Goal: Task Accomplishment & Management: Complete application form

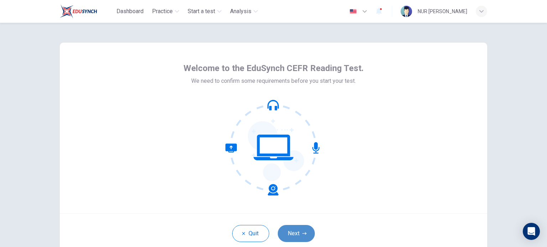
click at [299, 234] on button "Next" at bounding box center [296, 233] width 37 height 17
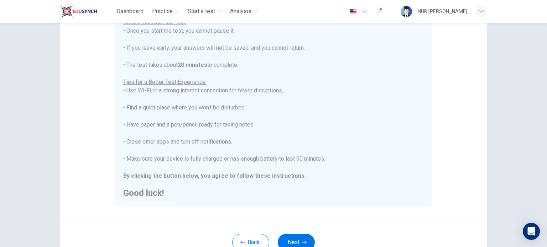
scroll to position [91, 0]
click at [301, 236] on button "Next" at bounding box center [296, 242] width 37 height 17
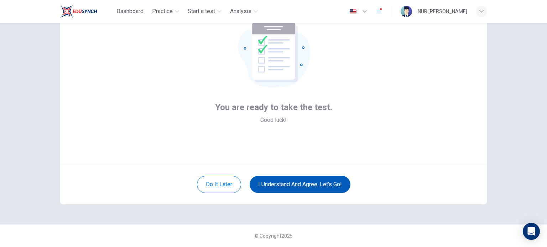
scroll to position [49, 0]
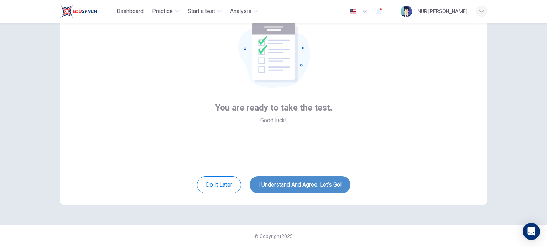
click at [318, 187] on button "I understand and agree. Let’s go!" at bounding box center [300, 185] width 101 height 17
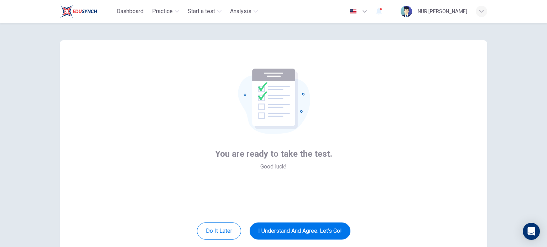
scroll to position [2, 0]
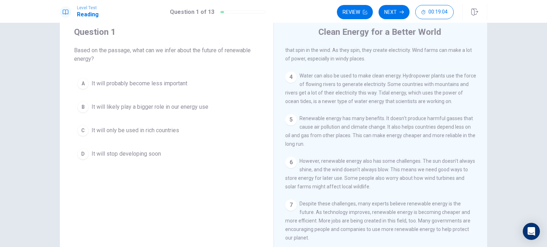
scroll to position [20, 0]
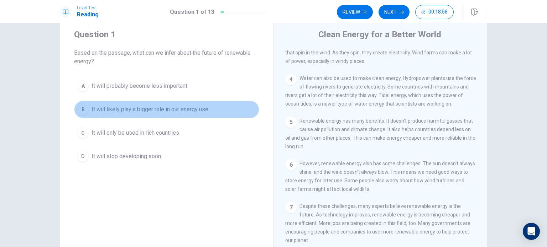
click at [206, 110] on span "It will likely play a bigger role in our energy use" at bounding box center [150, 109] width 117 height 9
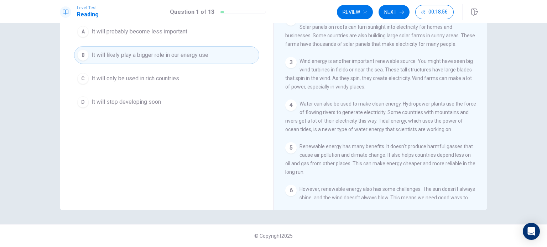
scroll to position [0, 0]
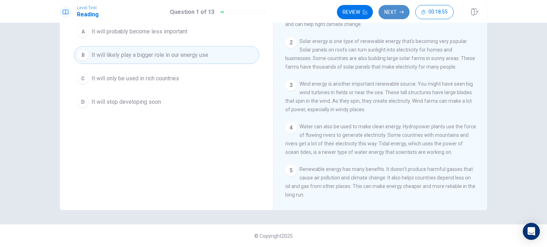
click at [389, 15] on button "Next" at bounding box center [393, 12] width 31 height 14
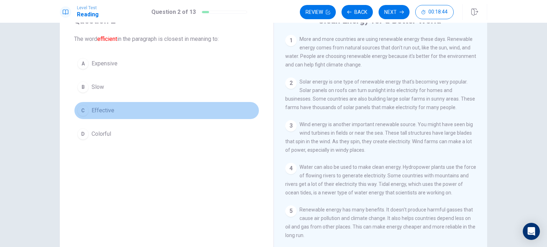
click at [97, 114] on span "Effective" at bounding box center [103, 110] width 23 height 9
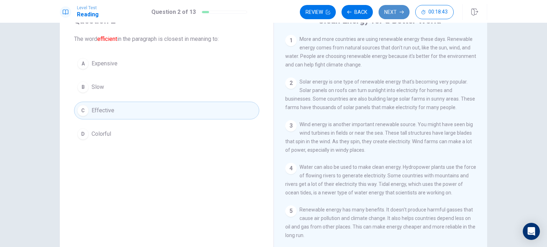
click at [389, 16] on button "Next" at bounding box center [393, 12] width 31 height 14
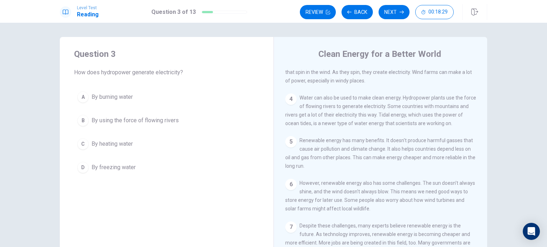
scroll to position [111, 0]
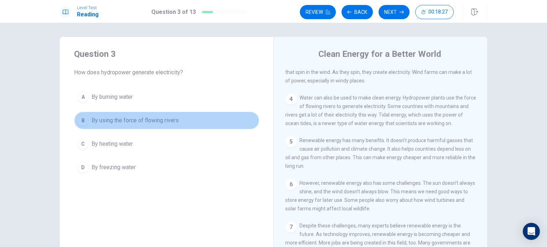
click at [152, 125] on span "By using the force of flowing rivers" at bounding box center [135, 120] width 87 height 9
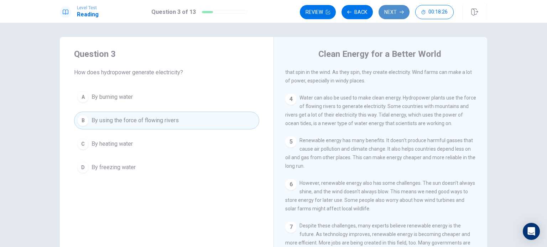
click at [396, 8] on button "Next" at bounding box center [393, 12] width 31 height 14
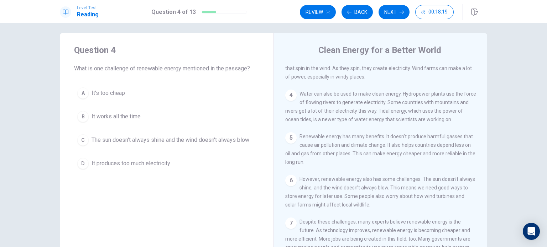
scroll to position [0, 0]
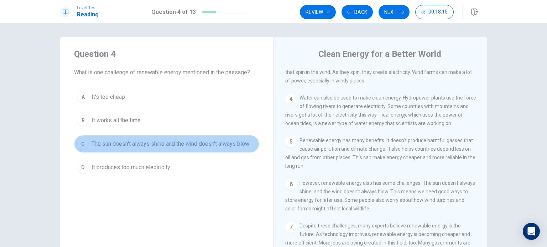
click at [187, 144] on span "The sun doesn't always shine and the wind doesn't always blow" at bounding box center [171, 144] width 158 height 9
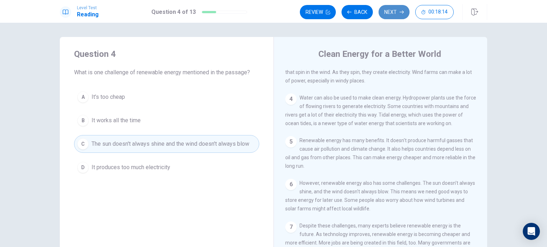
click at [392, 10] on button "Next" at bounding box center [393, 12] width 31 height 14
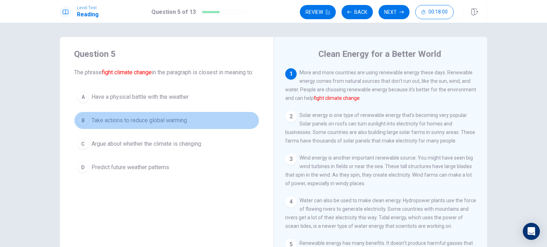
click at [162, 125] on span "Take actions to reduce global warming" at bounding box center [139, 120] width 95 height 9
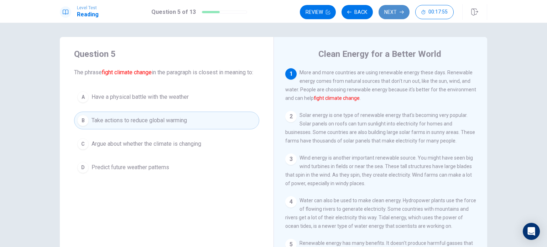
click at [400, 15] on button "Next" at bounding box center [393, 12] width 31 height 14
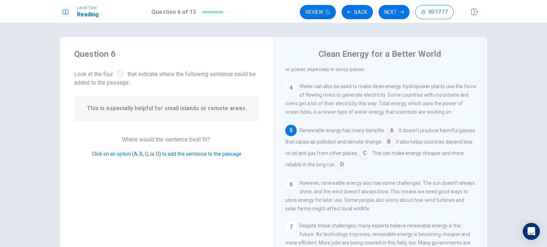
scroll to position [121, 0]
click at [395, 140] on input at bounding box center [388, 142] width 11 height 11
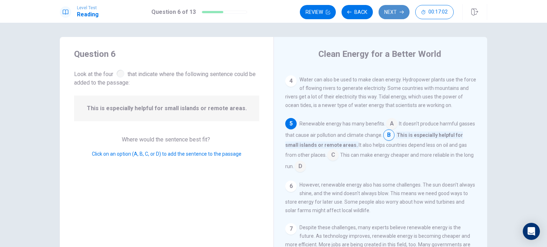
click at [396, 12] on button "Next" at bounding box center [393, 12] width 31 height 14
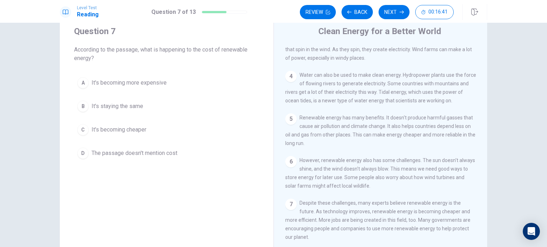
scroll to position [23, 0]
click at [138, 128] on span "It's becoming cheaper" at bounding box center [119, 130] width 55 height 9
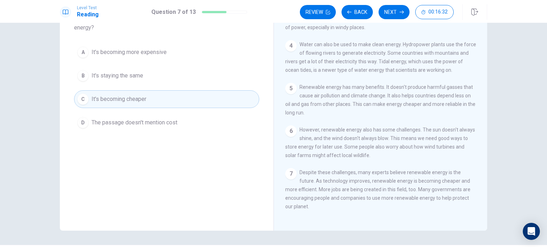
scroll to position [56, 0]
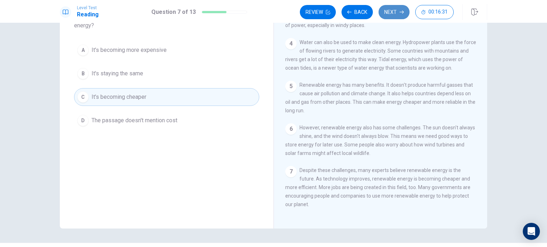
click at [391, 13] on button "Next" at bounding box center [393, 12] width 31 height 14
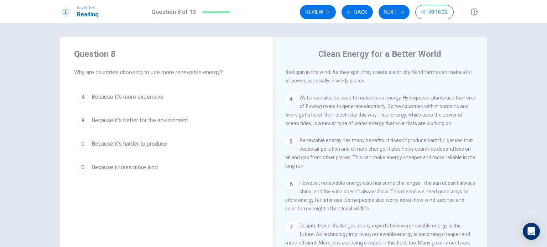
scroll to position [111, 0]
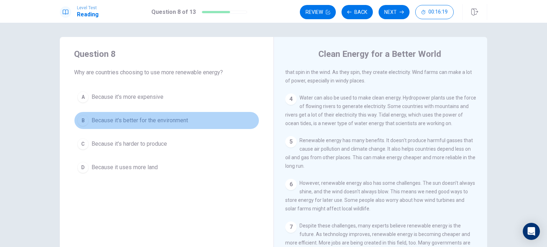
click at [186, 116] on span "Because it's better for the environment" at bounding box center [140, 120] width 96 height 9
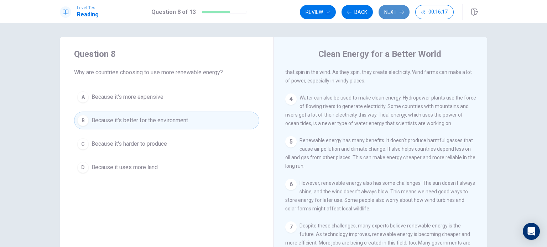
click at [392, 14] on button "Next" at bounding box center [393, 12] width 31 height 14
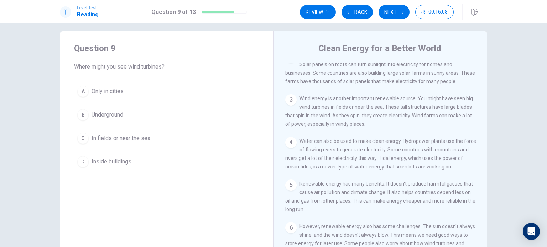
scroll to position [53, 0]
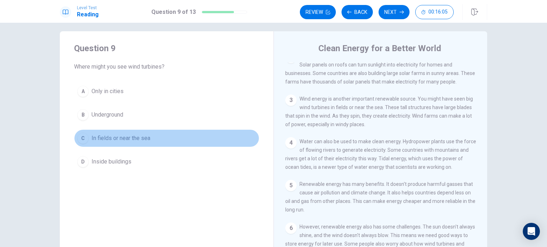
click at [136, 141] on span "In fields or near the sea" at bounding box center [121, 138] width 59 height 9
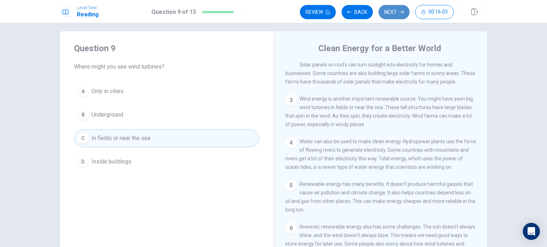
click at [390, 15] on button "Next" at bounding box center [393, 12] width 31 height 14
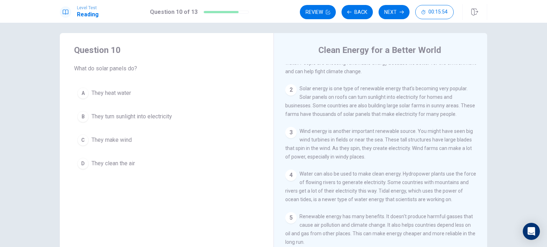
scroll to position [21, 0]
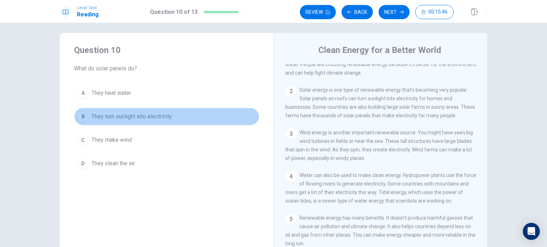
click at [164, 115] on span "They turn sunlight into electricity" at bounding box center [132, 117] width 80 height 9
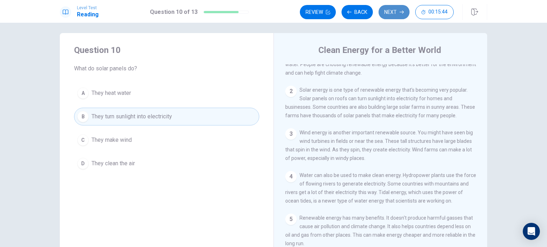
click at [386, 10] on button "Next" at bounding box center [393, 12] width 31 height 14
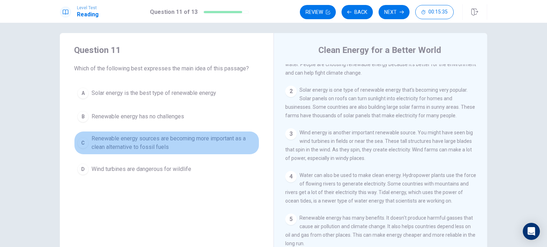
click at [161, 146] on span "Renewable energy sources are becoming more important as a clean alternative to …" at bounding box center [174, 143] width 165 height 17
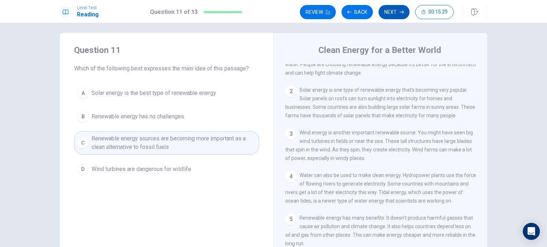
click at [400, 10] on icon "button" at bounding box center [402, 12] width 4 height 4
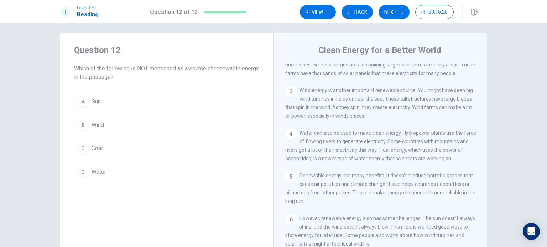
scroll to position [68, 0]
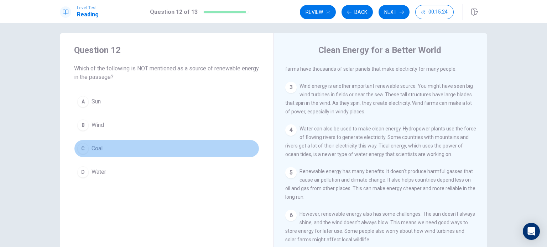
click at [96, 148] on span "Coal" at bounding box center [97, 149] width 11 height 9
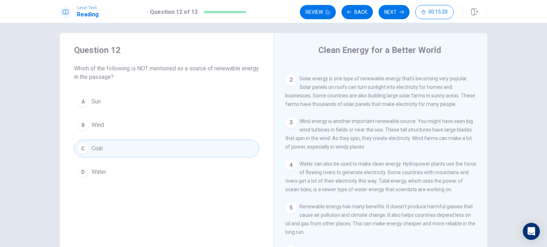
scroll to position [32, 0]
click at [398, 11] on button "Next" at bounding box center [393, 12] width 31 height 14
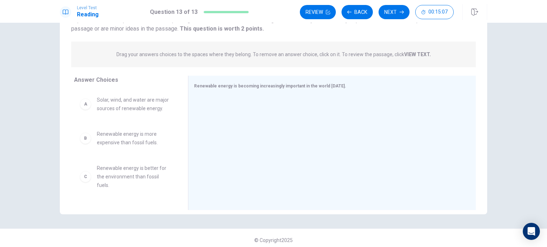
scroll to position [71, 0]
drag, startPoint x: 143, startPoint y: 104, endPoint x: 257, endPoint y: 111, distance: 114.2
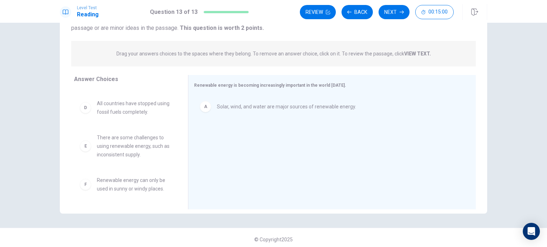
scroll to position [74, 0]
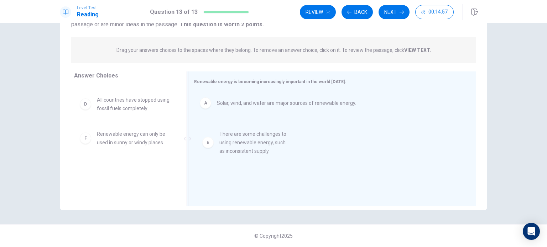
drag, startPoint x: 135, startPoint y: 143, endPoint x: 276, endPoint y: 141, distance: 141.4
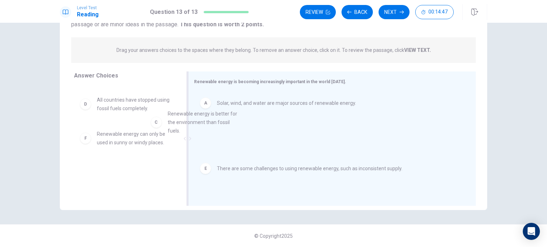
scroll to position [30, 0]
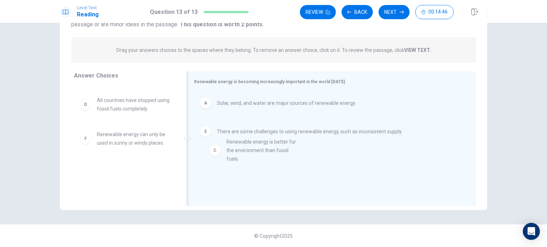
drag, startPoint x: 141, startPoint y: 109, endPoint x: 280, endPoint y: 155, distance: 146.2
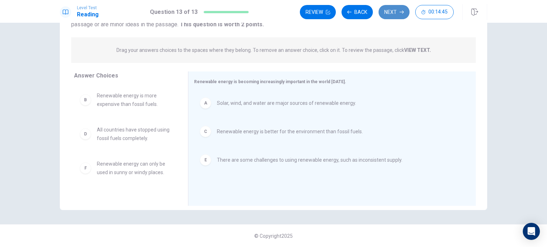
click at [397, 13] on button "Next" at bounding box center [393, 12] width 31 height 14
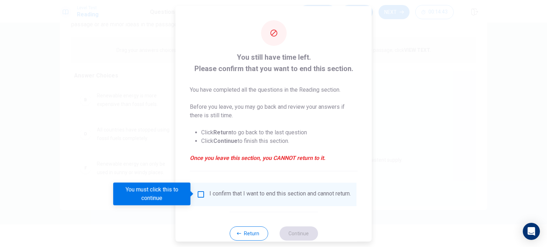
scroll to position [18, 0]
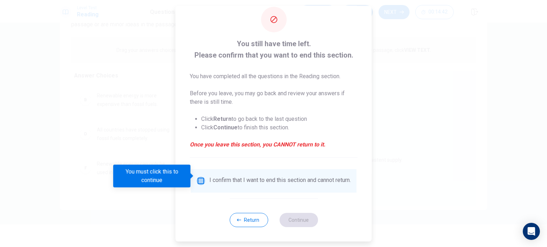
click at [202, 177] on input "You must click this to continue" at bounding box center [201, 181] width 9 height 9
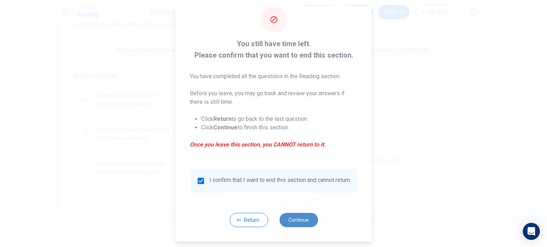
click at [308, 216] on button "Continue" at bounding box center [298, 220] width 38 height 14
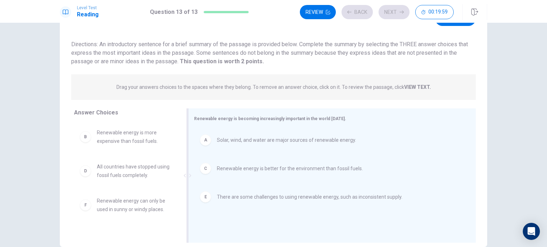
scroll to position [0, 0]
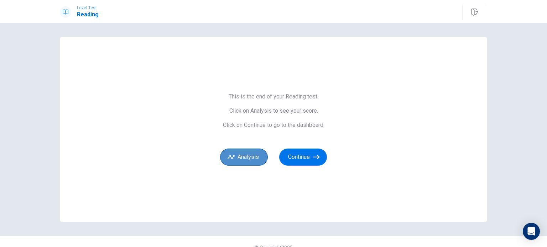
click at [248, 149] on button "Analysis" at bounding box center [244, 157] width 48 height 17
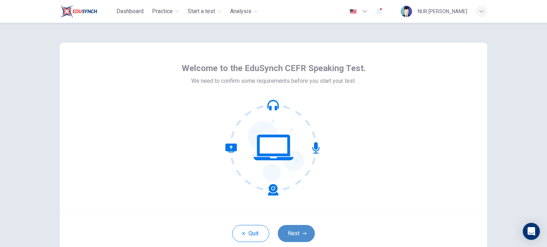
click at [291, 234] on button "Next" at bounding box center [296, 233] width 37 height 17
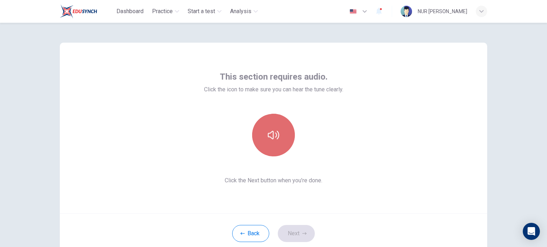
click at [272, 133] on icon "button" at bounding box center [273, 135] width 11 height 11
click at [275, 134] on icon "button" at bounding box center [273, 135] width 11 height 9
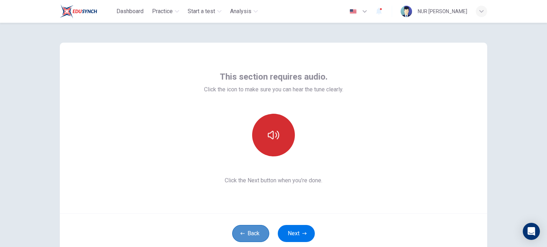
click at [249, 235] on button "Back" at bounding box center [250, 233] width 37 height 17
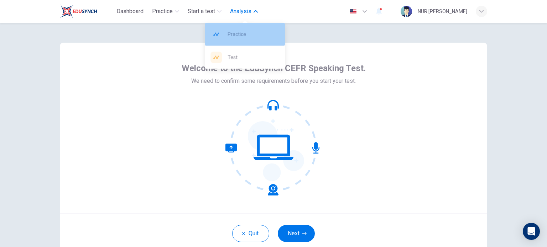
click at [241, 30] on div "Practice" at bounding box center [245, 34] width 80 height 23
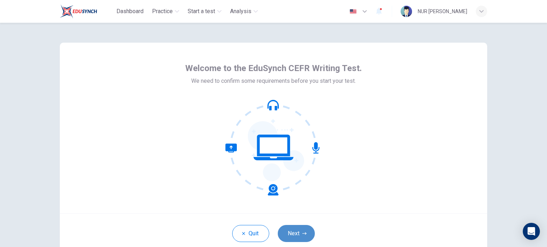
click at [299, 237] on button "Next" at bounding box center [296, 233] width 37 height 17
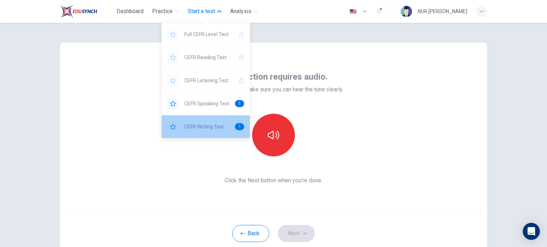
click at [217, 131] on div "CEFR Writing Test 1" at bounding box center [206, 126] width 88 height 23
click at [210, 131] on span "CEFR Writing Test" at bounding box center [206, 126] width 45 height 9
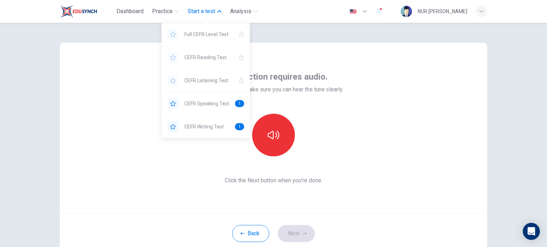
click at [203, 12] on span "Start a test" at bounding box center [201, 11] width 27 height 9
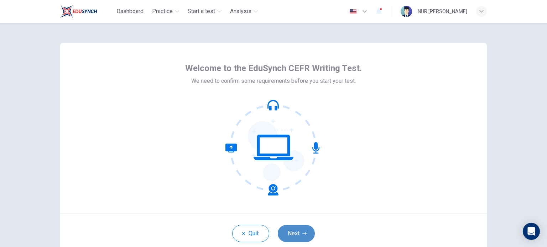
click at [298, 231] on button "Next" at bounding box center [296, 233] width 37 height 17
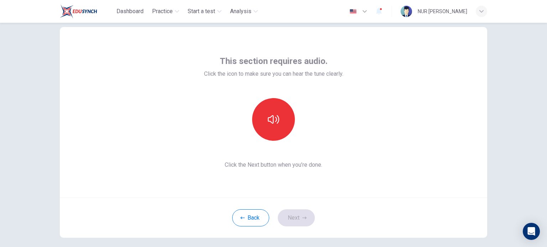
scroll to position [17, 0]
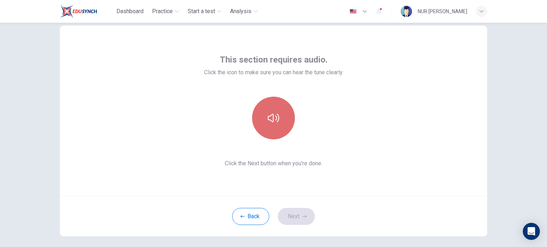
click at [276, 127] on button "button" at bounding box center [273, 118] width 43 height 43
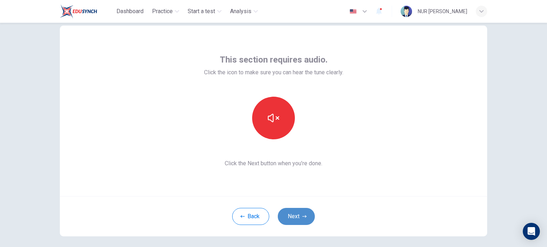
click at [300, 211] on button "Next" at bounding box center [296, 216] width 37 height 17
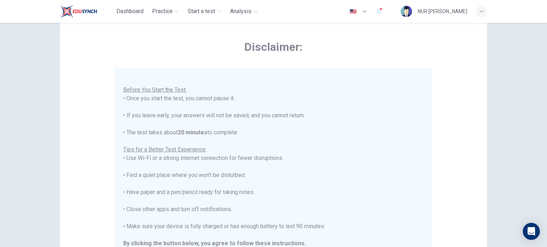
scroll to position [148, 0]
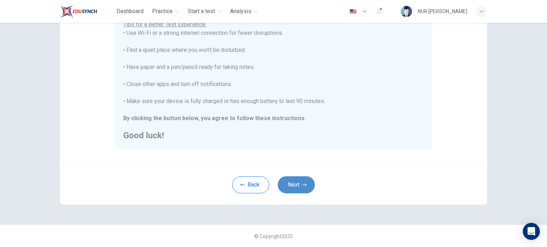
click at [297, 189] on button "Next" at bounding box center [296, 185] width 37 height 17
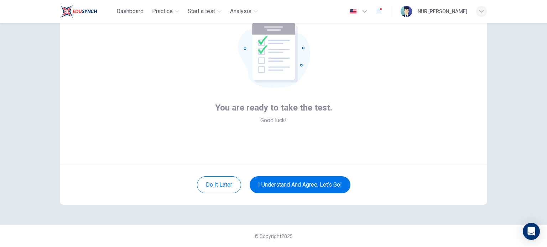
scroll to position [0, 0]
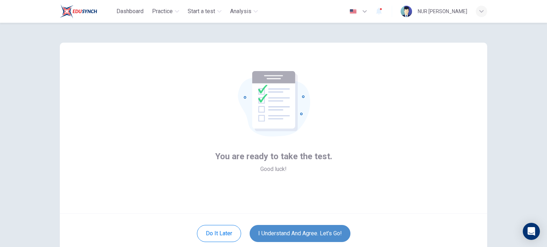
click at [319, 229] on button "I understand and agree. Let’s go!" at bounding box center [300, 233] width 101 height 17
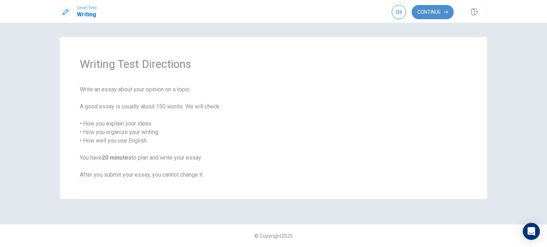
click at [427, 14] on button "Continue" at bounding box center [433, 12] width 42 height 14
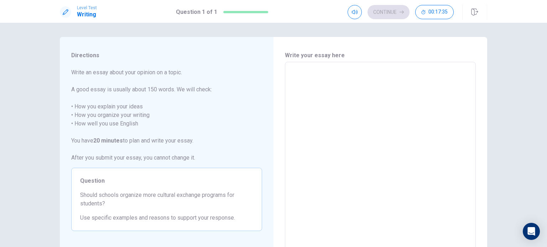
click at [331, 78] on textarea at bounding box center [380, 160] width 181 height 185
type textarea "n"
type textarea "x"
type textarea "N"
type textarea "x"
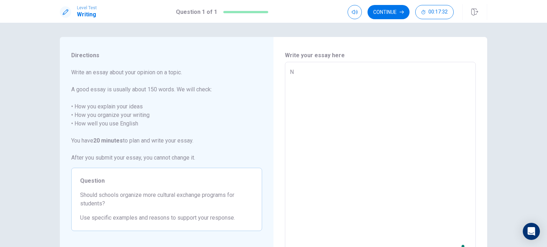
type textarea "No"
type textarea "x"
type textarea "Now"
type textarea "x"
type textarea "Nowa"
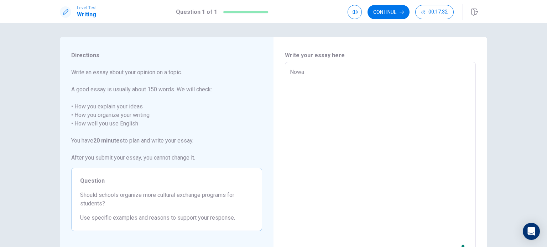
type textarea "x"
type textarea "Nowad"
type textarea "x"
type textarea "Nowada"
type textarea "x"
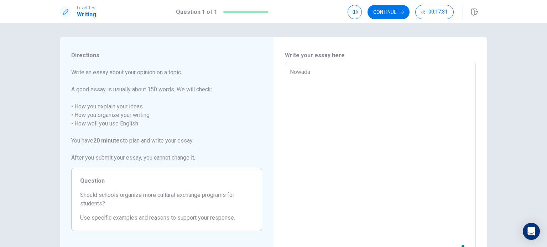
type textarea "Nowaday"
type textarea "x"
type textarea "Nowadays"
type textarea "x"
type textarea "Nowadays,"
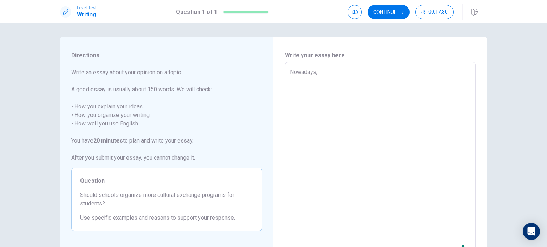
type textarea "x"
type textarea "Nowadays,"
type textarea "x"
type textarea "Nowadays,"
type textarea "x"
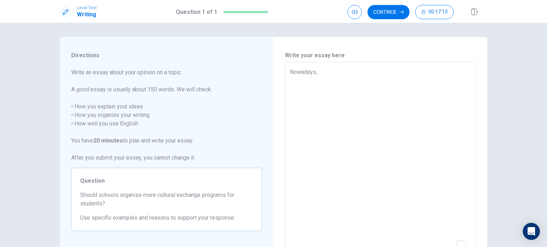
type textarea "Nowadays"
type textarea "x"
type textarea "Nowada"
type textarea "x"
type textarea "Nowa"
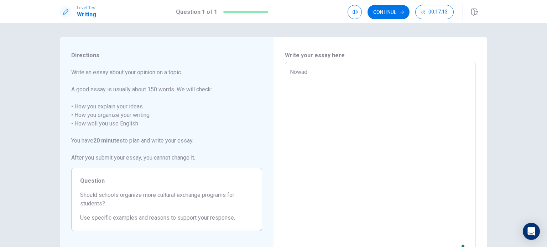
type textarea "x"
type textarea "No"
type textarea "x"
type textarea "N"
type textarea "x"
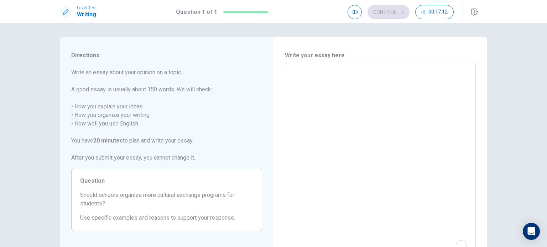
type textarea "S"
type textarea "x"
type textarea "Sc"
type textarea "x"
type textarea "Sch"
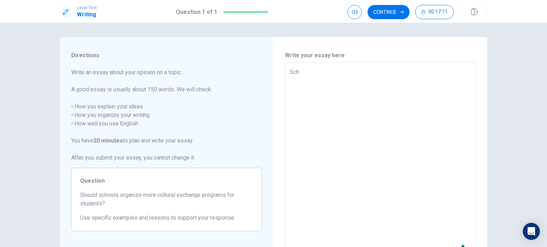
type textarea "x"
type textarea "Scho"
type textarea "x"
type textarea "Schoo"
type textarea "x"
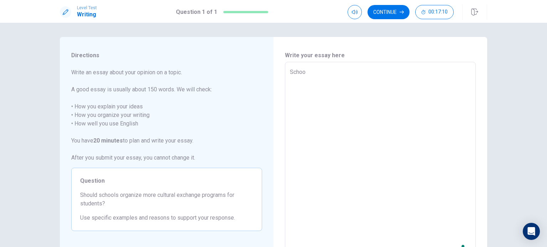
type textarea "School"
type textarea "x"
type textarea "School"
type textarea "x"
type textarea "School s"
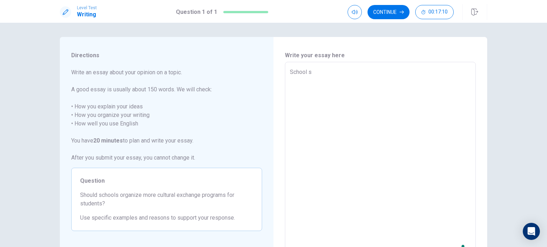
type textarea "x"
type textarea "School sh"
type textarea "x"
type textarea "School sho"
type textarea "x"
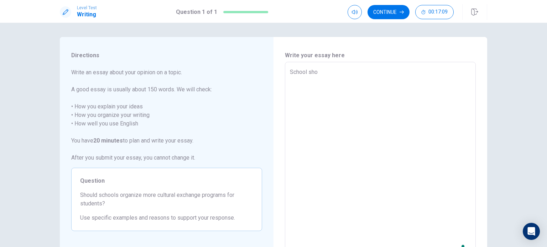
type textarea "School shou"
type textarea "x"
type textarea "School shoul"
type textarea "x"
type textarea "School should"
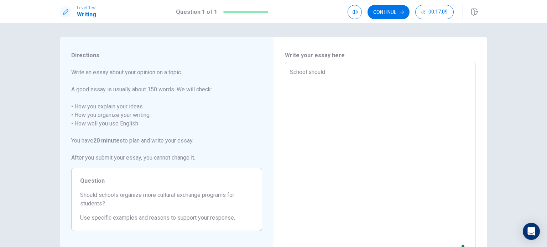
type textarea "x"
type textarea "School should"
type textarea "x"
type textarea "School should o"
type textarea "x"
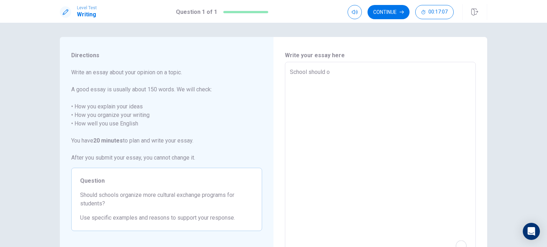
type textarea "School should or"
type textarea "x"
type textarea "School should org"
type textarea "x"
type textarea "School should orga"
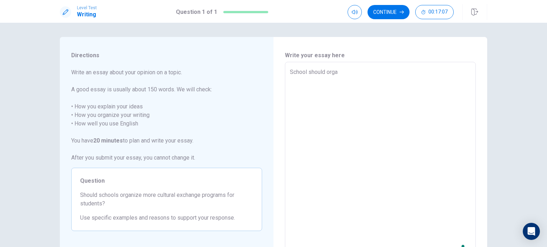
type textarea "x"
type textarea "School should organ"
type textarea "x"
type textarea "School should organi"
type textarea "x"
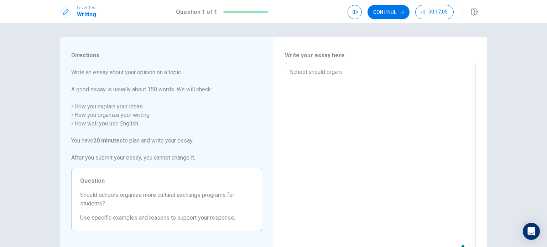
type textarea "School should organis"
type textarea "x"
type textarea "School should organise"
type textarea "x"
type textarea "School should organise"
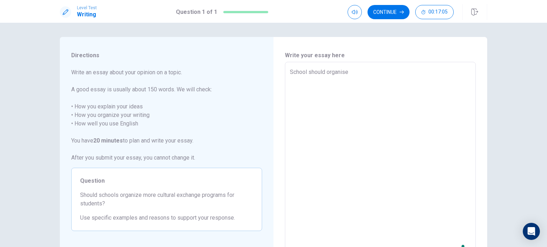
type textarea "x"
type textarea "School should organise m"
type textarea "x"
type textarea "School should organise mo"
type textarea "x"
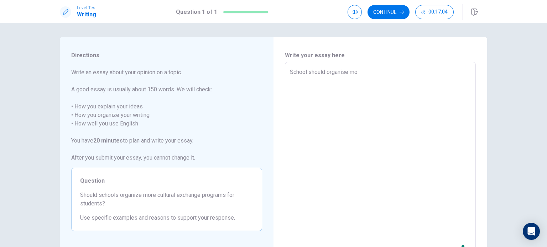
type textarea "School should organise mor"
type textarea "x"
type textarea "School should organise more"
type textarea "x"
type textarea "School should organise more"
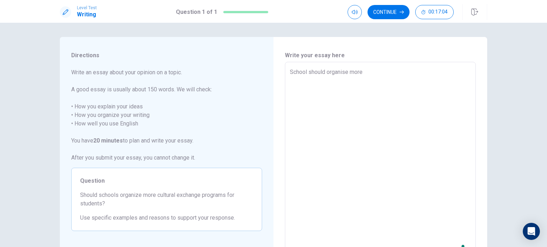
type textarea "x"
type textarea "School should organise more c"
type textarea "x"
type textarea "School should organise more cu"
type textarea "x"
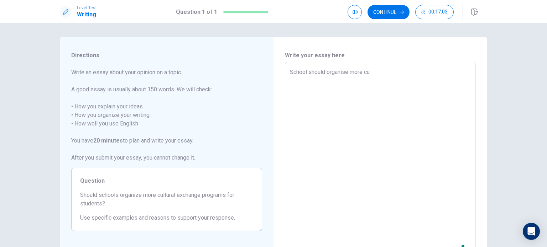
type textarea "School should organise more cul"
type textarea "x"
type textarea "School should organise more cult"
type textarea "x"
type textarea "School should organise more cultu"
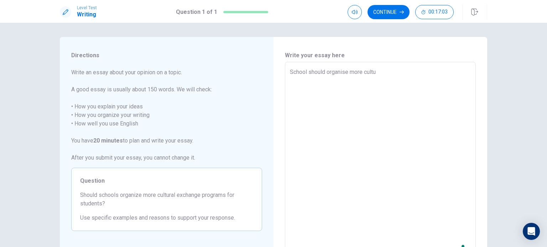
type textarea "x"
type textarea "School should organise more cultur"
type textarea "x"
type textarea "School should organise more cultura"
type textarea "x"
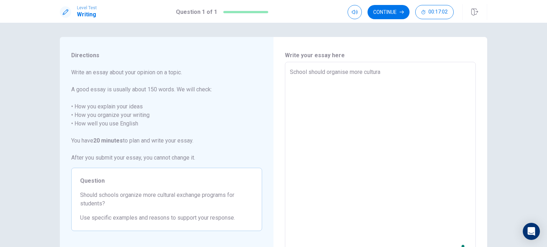
type textarea "School should organise more cultural"
type textarea "x"
type textarea "School should organise more cultural"
type textarea "x"
type textarea "School should organise more cultural e"
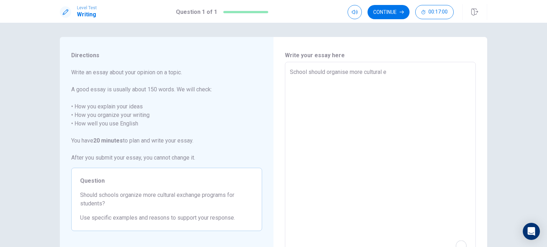
type textarea "x"
type textarea "School should organise more cultural ex"
type textarea "x"
type textarea "School should organise more cultural exc"
type textarea "x"
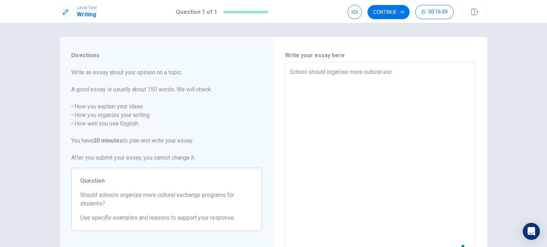
type textarea "School should organise more cultural exch"
type textarea "x"
type textarea "School should organise more cultural excha"
type textarea "x"
type textarea "School should organise more cultural exchan"
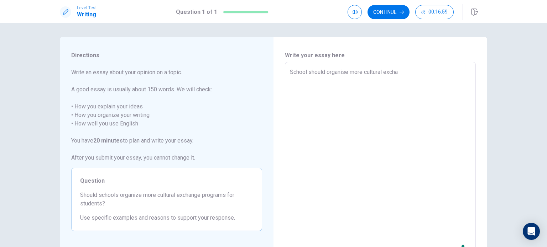
type textarea "x"
type textarea "School should organise more cultural exchang"
type textarea "x"
type textarea "School should organise more cultural exchange"
type textarea "x"
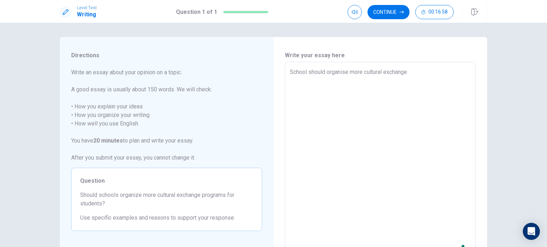
type textarea "School should organise more cultural exchange"
type textarea "x"
type textarea "School should organise more cultural exchange p"
type textarea "x"
type textarea "School should organise more cultural exchange pr"
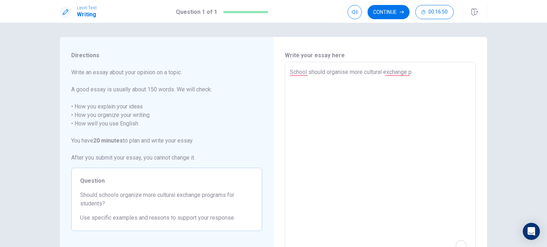
type textarea "x"
type textarea "School should organise more cultural exchange pro"
type textarea "x"
type textarea "School should organise more cultural exchange prog"
type textarea "x"
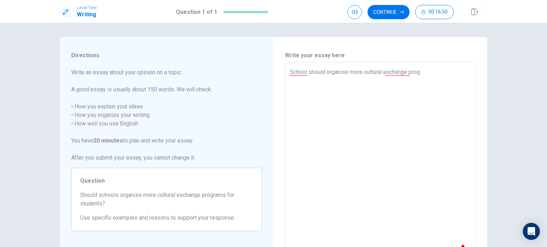
type textarea "School should organise more cultural exchange progr"
type textarea "x"
type textarea "School should organise more cultural exchange progra"
type textarea "x"
type textarea "School should organise more cultural exchange program"
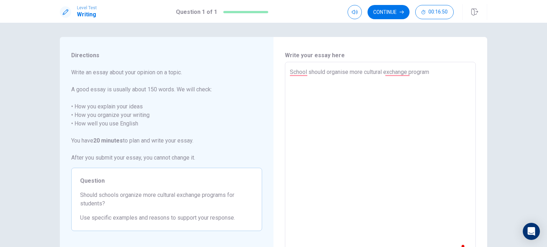
type textarea "x"
type textarea "School should organise more cultural exchange programs"
type textarea "x"
type textarea "School should organise more cultural exchange programs"
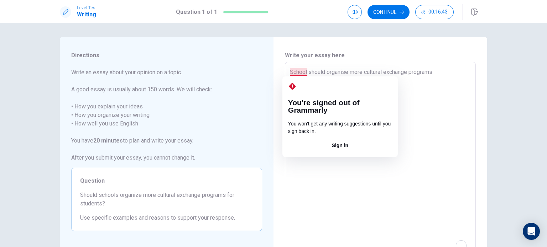
click at [307, 74] on textarea "School should organise more cultural exchange programs" at bounding box center [380, 160] width 181 height 185
type textarea "x"
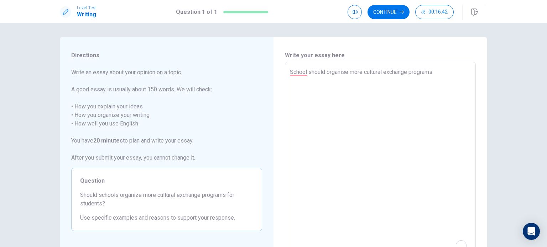
type textarea "Schoolshould organise more cultural exchange programs"
type textarea "x"
type textarea "Schoolsshould organise more cultural exchange programs"
type textarea "x"
type textarea "Schools should organise more cultural exchange programs"
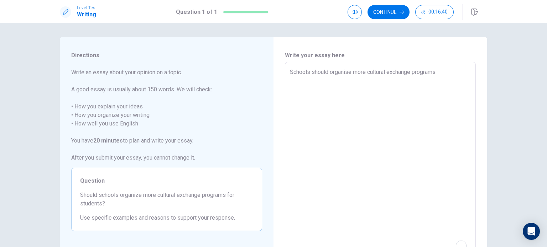
click at [444, 72] on textarea "Schools should organise more cultural exchange programs" at bounding box center [380, 160] width 181 height 185
type textarea "x"
type textarea "Schools should organise more cultural exchange programs b"
type textarea "x"
type textarea "Schools should organise more cultural exchange programs be"
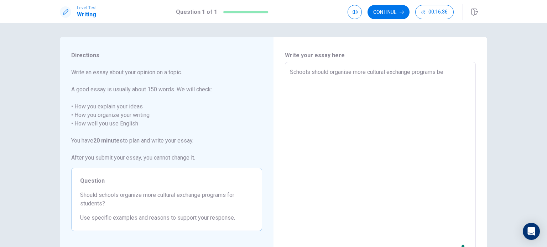
type textarea "x"
type textarea "Schools should organise more cultural exchange programs bec"
type textarea "x"
type textarea "Schools should organise more cultural exchange programs beca"
type textarea "x"
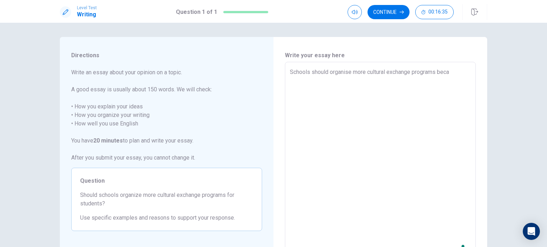
type textarea "Schools should organise more cultural exchange programs becau"
type textarea "x"
type textarea "Schools should organise more cultural exchange programs becaus"
type textarea "x"
type textarea "Schools should organise more cultural exchange programs because"
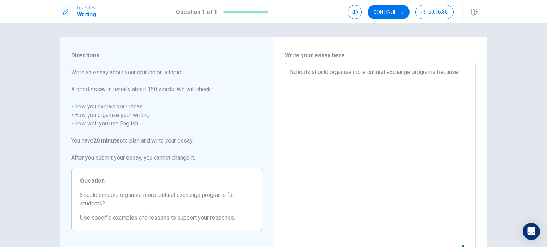
type textarea "x"
type textarea "Schools should organise more cultural exchange programs because"
type textarea "x"
type textarea "Schools should organise more cultural exchange programs because t"
type textarea "x"
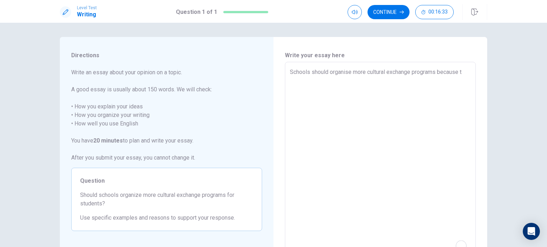
type textarea "Schools should organise more cultural exchange programs because th"
type textarea "x"
type textarea "Schools should organise more cultural exchange programs because the"
type textarea "x"
type textarea "Schools should organise more cultural exchange programs because they"
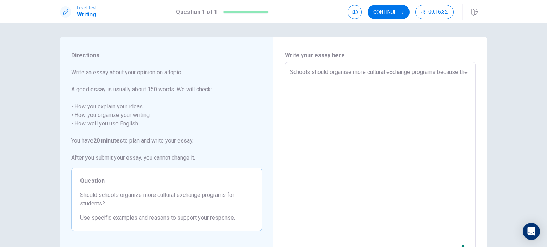
type textarea "x"
type textarea "Schools should organise more cultural exchange programs because they"
type textarea "x"
type textarea "Schools should organise more cultural exchange programs because they g"
type textarea "x"
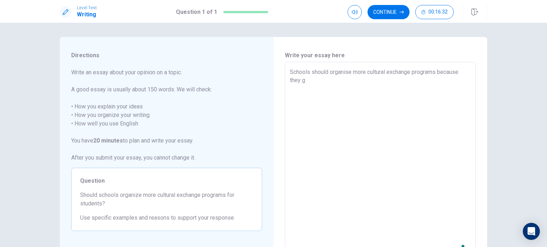
type textarea "Schools should organise more cultural exchange programs because they gi"
type textarea "x"
type textarea "Schools should organise more cultural exchange programs because they giv"
type textarea "x"
type textarea "Schools should organise more cultural exchange programs because they give"
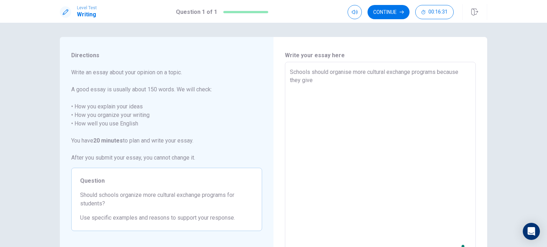
type textarea "x"
type textarea "Schools should organise more cultural exchange programs because they give"
type textarea "x"
type textarea "Schools should organise more cultural exchange programs because they give s"
type textarea "x"
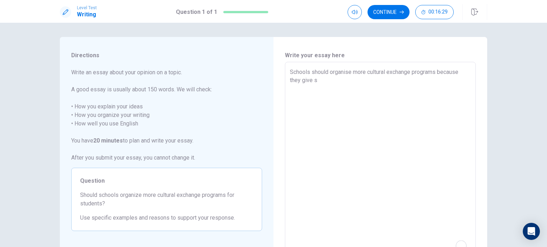
type textarea "Schools should organise more cultural exchange programs because they give st"
type textarea "x"
type textarea "Schools should organise more cultural exchange programs because they give stu"
type textarea "x"
type textarea "Schools should organise more cultural exchange programs because they give stud"
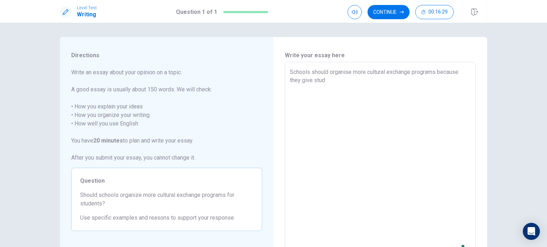
type textarea "x"
type textarea "Schools should organise more cultural exchange programs because they give stude"
type textarea "x"
type textarea "Schools should organise more cultural exchange programs because they give studen"
type textarea "x"
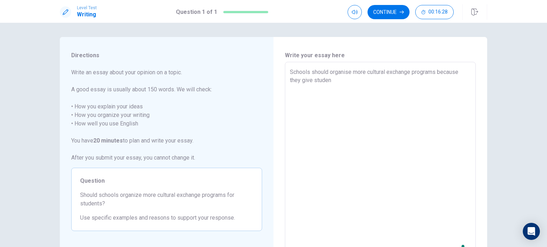
type textarea "Schools should organise more cultural exchange programs because they give stude…"
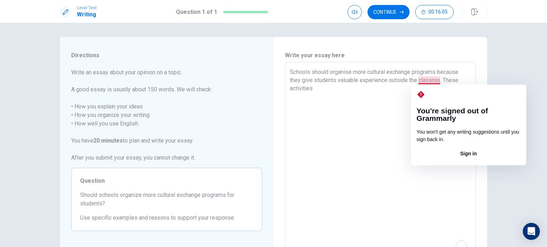
click at [437, 82] on textarea "Schools should organise more cultural exchange programs because they give stude…" at bounding box center [380, 160] width 181 height 185
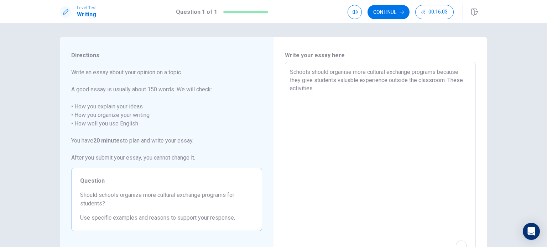
click at [413, 89] on textarea "Schools should organise more cultural exchange programs because they give stude…" at bounding box center [380, 160] width 181 height 185
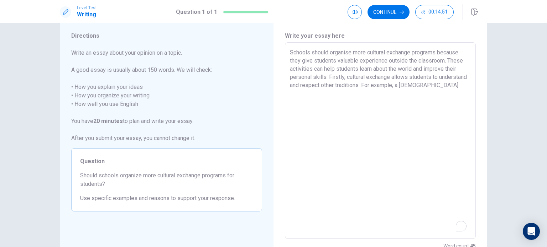
scroll to position [19, 0]
click at [313, 96] on textarea "Schools should organise more cultural exchange programs because they give stude…" at bounding box center [380, 141] width 181 height 185
click at [348, 96] on textarea "Schools should organise more cultural exchange programs because they give stude…" at bounding box center [380, 141] width 181 height 185
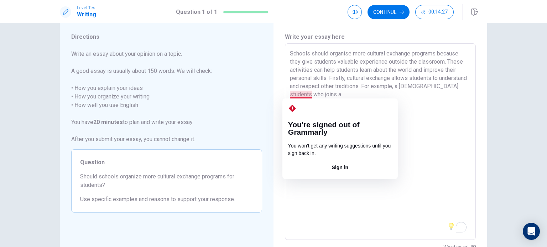
click at [308, 96] on textarea "Schools should organise more cultural exchange programs because they give stude…" at bounding box center [380, 141] width 181 height 185
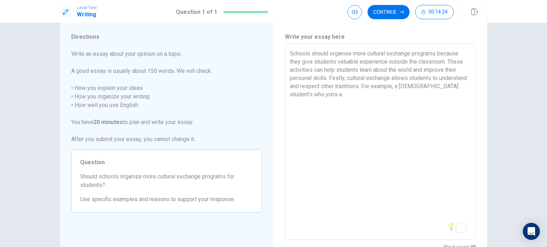
click at [350, 95] on textarea "Schools should organise more cultural exchange programs because they give stude…" at bounding box center [380, 141] width 181 height 185
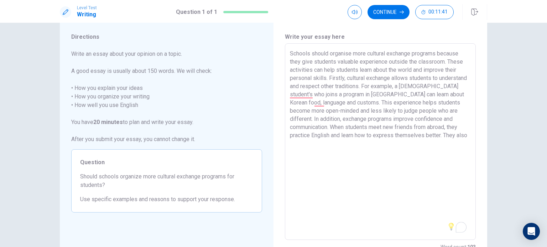
click at [446, 134] on textarea "Schools should organise more cultural exchange programs because they give stude…" at bounding box center [380, 141] width 181 height 185
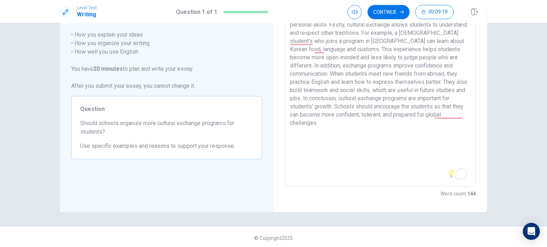
scroll to position [0, 0]
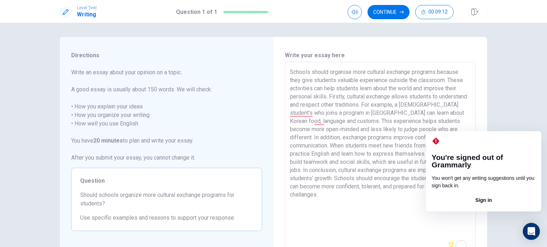
click at [442, 188] on textarea "Schools should organise more cultural exchange programs because they give stude…" at bounding box center [380, 160] width 181 height 185
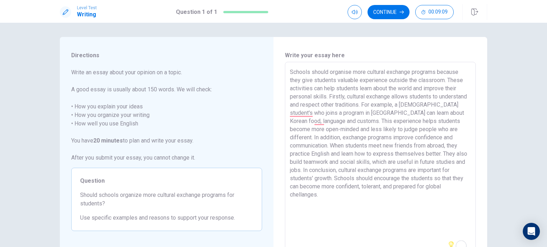
click at [454, 202] on textarea "Schools should organise more cultural exchange programs because they give stude…" at bounding box center [380, 160] width 181 height 185
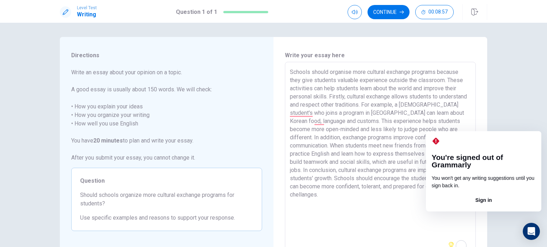
click at [441, 189] on textarea "Schools should organise more cultural exchange programs because they give stude…" at bounding box center [380, 160] width 181 height 185
click at [447, 189] on textarea "Schools should organise more cultural exchange programs because they give stude…" at bounding box center [380, 160] width 181 height 185
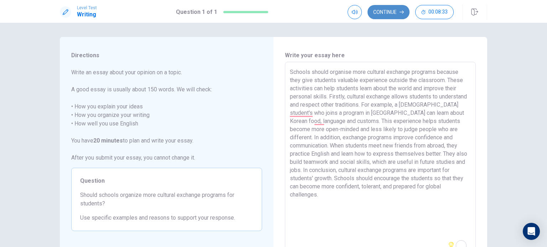
click at [389, 14] on button "Continue" at bounding box center [388, 12] width 42 height 14
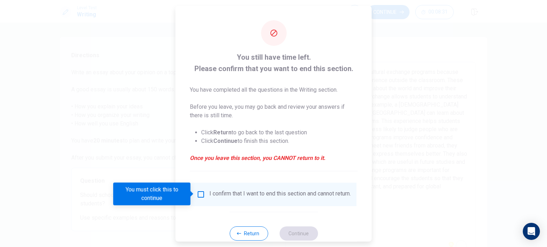
scroll to position [18, 0]
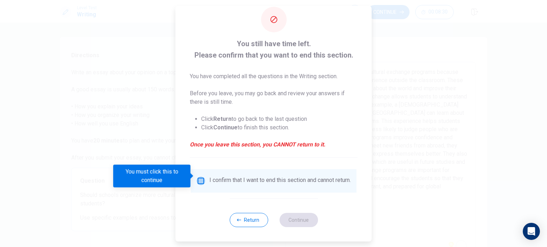
click at [201, 178] on input "You must click this to continue" at bounding box center [201, 181] width 9 height 9
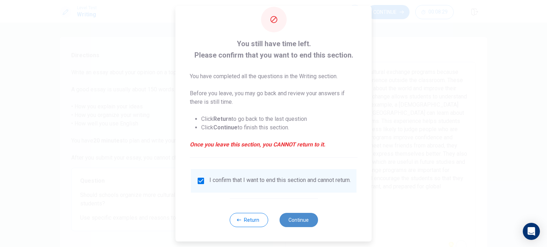
click at [292, 222] on button "Continue" at bounding box center [298, 220] width 38 height 14
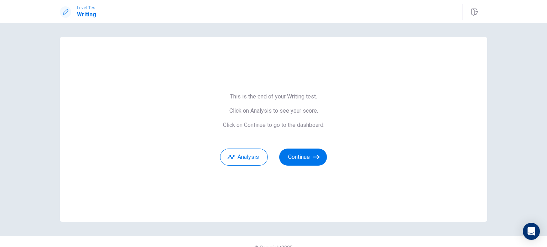
scroll to position [11, 0]
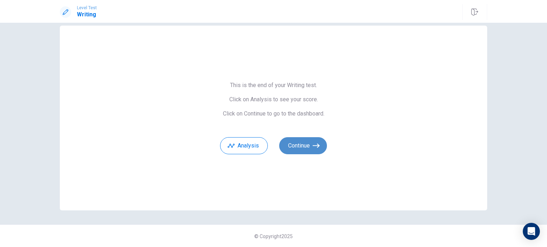
click at [307, 146] on button "Continue" at bounding box center [303, 145] width 48 height 17
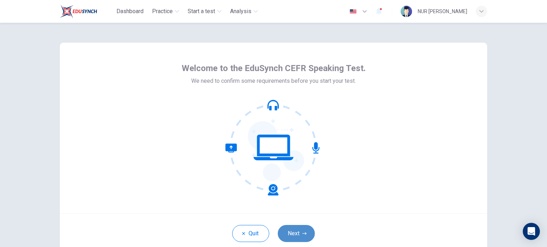
click at [296, 234] on button "Next" at bounding box center [296, 233] width 37 height 17
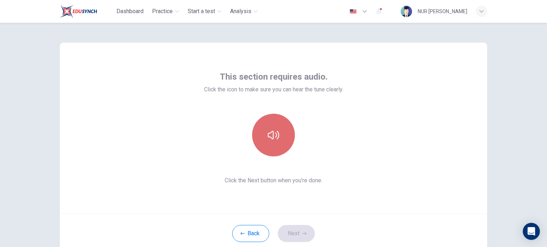
click at [277, 142] on button "button" at bounding box center [273, 135] width 43 height 43
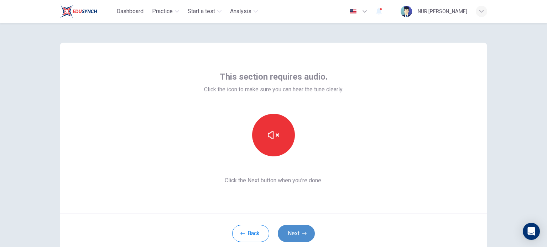
click at [293, 235] on button "Next" at bounding box center [296, 233] width 37 height 17
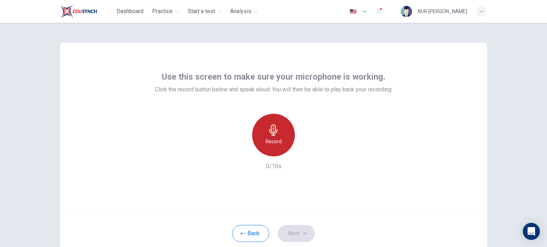
click at [276, 137] on div "Record" at bounding box center [273, 135] width 43 height 43
click at [276, 137] on div "Stop" at bounding box center [273, 135] width 43 height 43
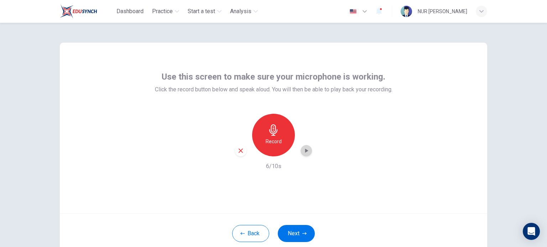
click at [305, 153] on icon "button" at bounding box center [306, 150] width 7 height 7
click at [294, 236] on button "Next" at bounding box center [296, 233] width 37 height 17
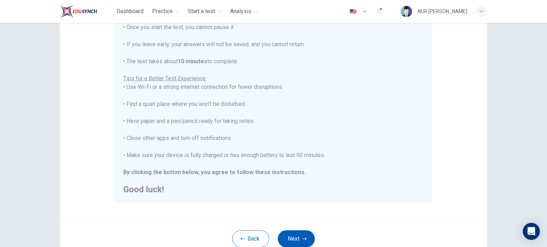
scroll to position [98, 0]
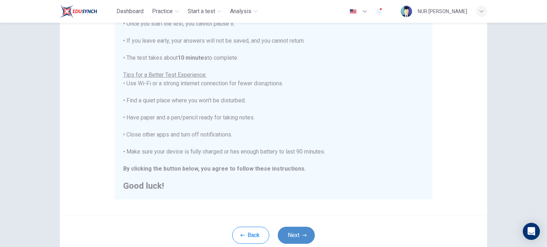
click at [294, 236] on button "Next" at bounding box center [296, 235] width 37 height 17
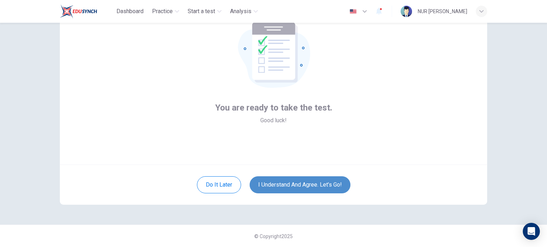
click at [322, 183] on button "I understand and agree. Let’s go!" at bounding box center [300, 185] width 101 height 17
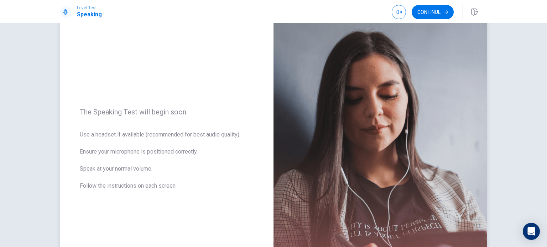
scroll to position [37, 0]
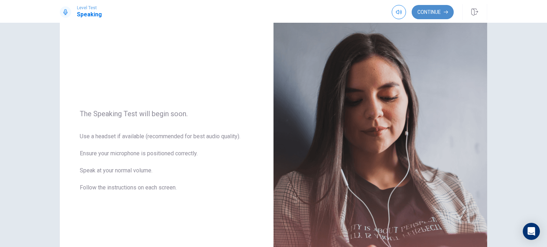
click at [447, 11] on icon "button" at bounding box center [446, 12] width 4 height 4
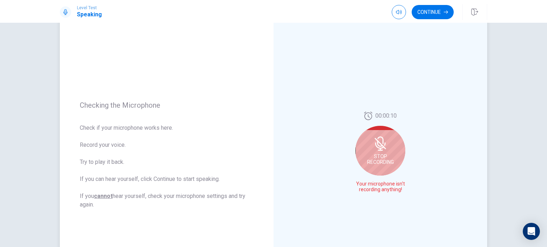
scroll to position [37, 0]
click at [385, 156] on span "Stop Recording" at bounding box center [380, 159] width 27 height 11
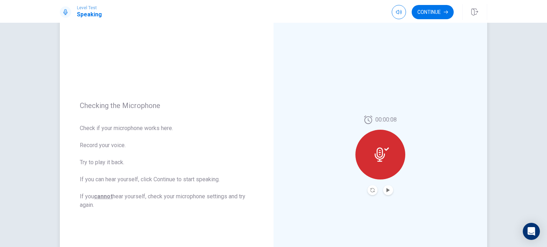
click at [375, 194] on div at bounding box center [380, 191] width 26 height 10
click at [371, 190] on icon "Record Again" at bounding box center [372, 190] width 4 height 4
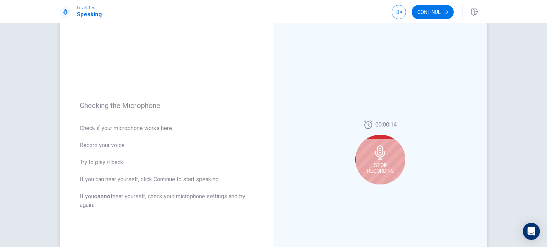
click at [374, 167] on span "Stop Recording" at bounding box center [380, 168] width 27 height 11
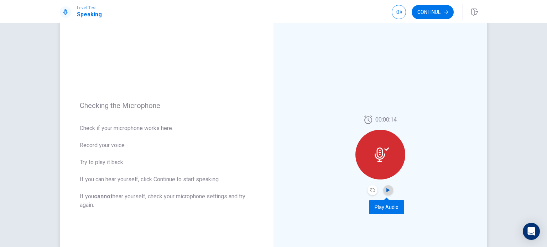
click at [388, 189] on icon "Play Audio" at bounding box center [388, 190] width 4 height 4
click at [370, 192] on icon "Record Again" at bounding box center [372, 190] width 4 height 4
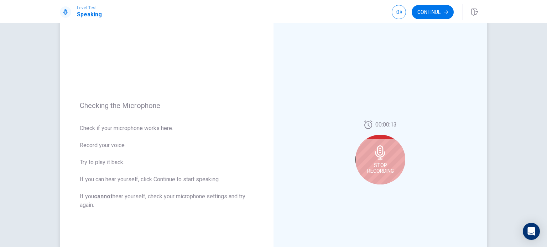
click at [374, 161] on div "Stop Recording" at bounding box center [380, 160] width 50 height 50
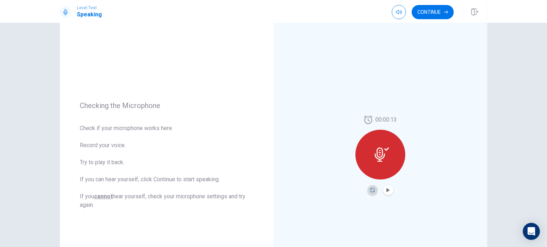
click at [370, 192] on icon "Record Again" at bounding box center [372, 190] width 4 height 4
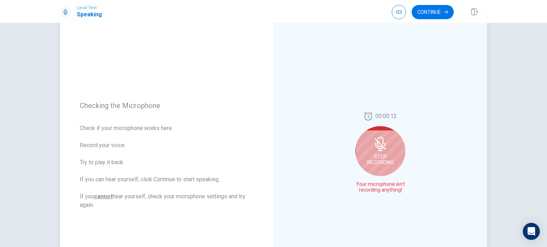
click at [380, 148] on icon at bounding box center [379, 146] width 9 height 6
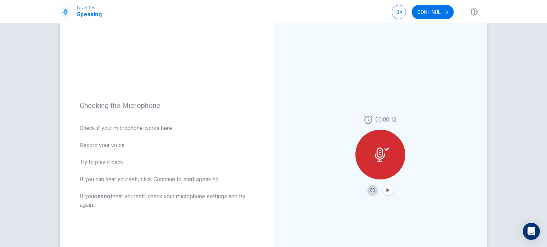
click at [370, 190] on icon "Record Again" at bounding box center [372, 190] width 4 height 4
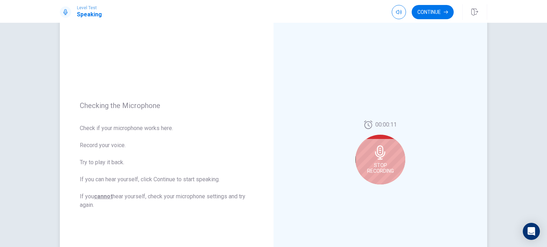
click at [379, 164] on span "Stop Recording" at bounding box center [380, 168] width 27 height 11
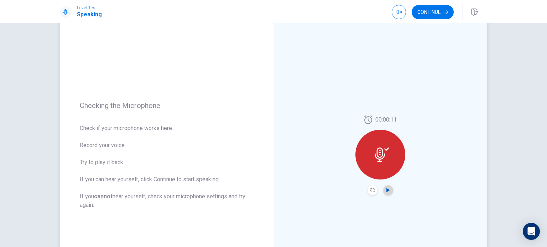
click at [386, 190] on icon "Play Audio" at bounding box center [387, 190] width 3 height 4
click at [429, 11] on button "Continue" at bounding box center [433, 12] width 42 height 14
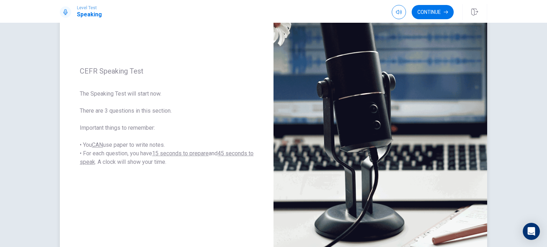
scroll to position [76, 0]
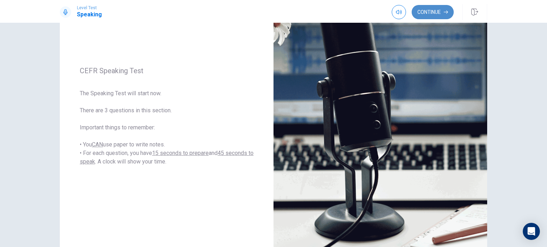
click at [420, 12] on button "Continue" at bounding box center [433, 12] width 42 height 14
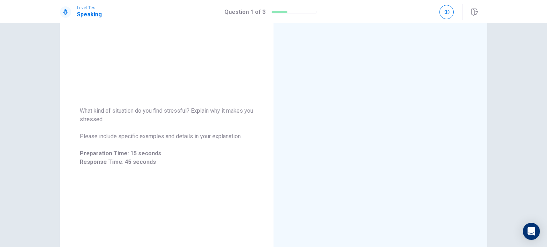
scroll to position [56, 0]
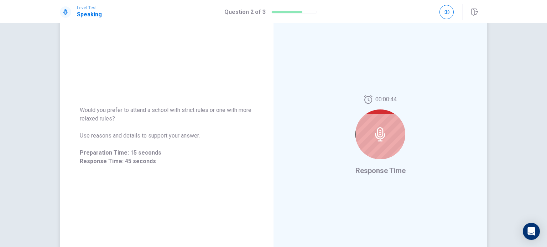
click at [374, 145] on div at bounding box center [380, 135] width 50 height 50
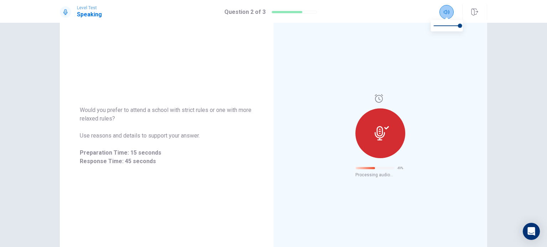
click at [445, 11] on icon "button" at bounding box center [447, 12] width 6 height 4
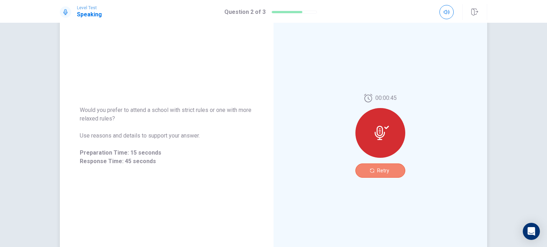
click at [387, 169] on button "Retry" at bounding box center [380, 171] width 50 height 14
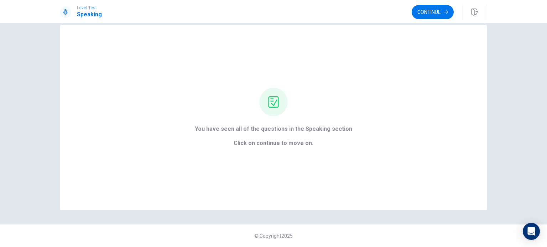
scroll to position [11, 0]
click at [421, 7] on button "Continue" at bounding box center [433, 12] width 42 height 14
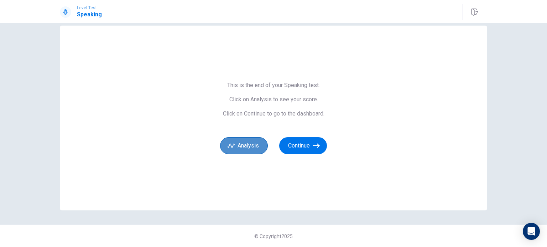
click at [252, 149] on button "Analysis" at bounding box center [244, 145] width 48 height 17
